Goal: Transaction & Acquisition: Purchase product/service

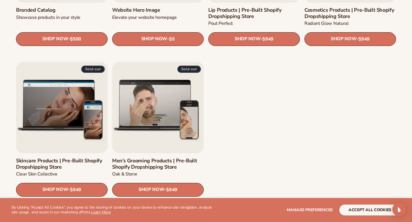
scroll to position [726, 0]
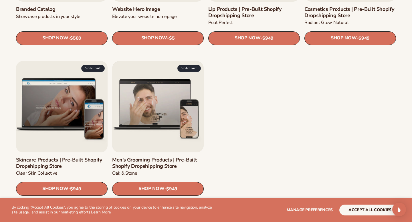
click at [58, 157] on link "Skincare Products | Pre-Built Shopify Dropshipping Store" at bounding box center [62, 163] width 92 height 12
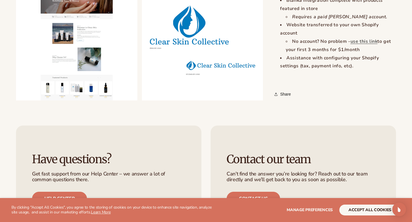
scroll to position [709, 0]
click at [16, 100] on button "Open media 2 in modal" at bounding box center [16, 100] width 0 height 0
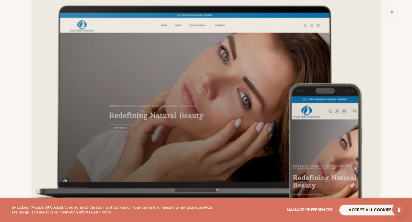
scroll to position [0, 0]
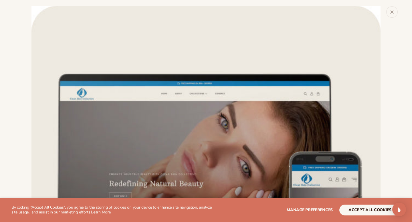
click at [388, 7] on div "Media gallery" at bounding box center [206, 111] width 412 height 222
